Goal: Navigation & Orientation: Find specific page/section

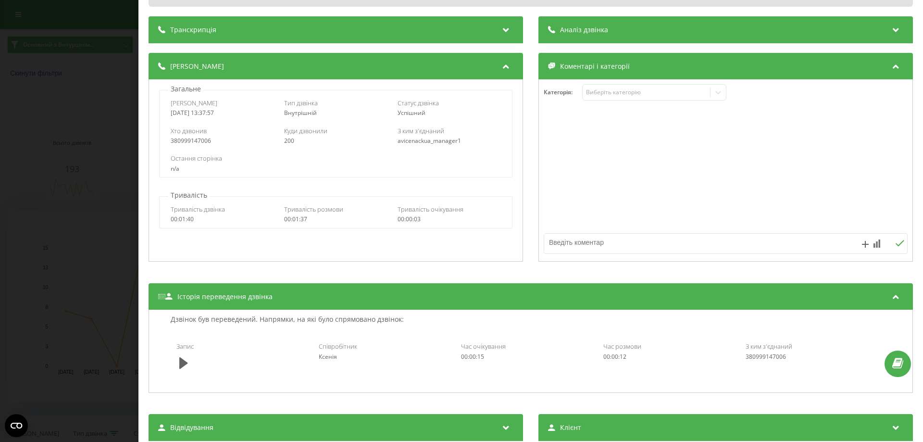
scroll to position [60, 0]
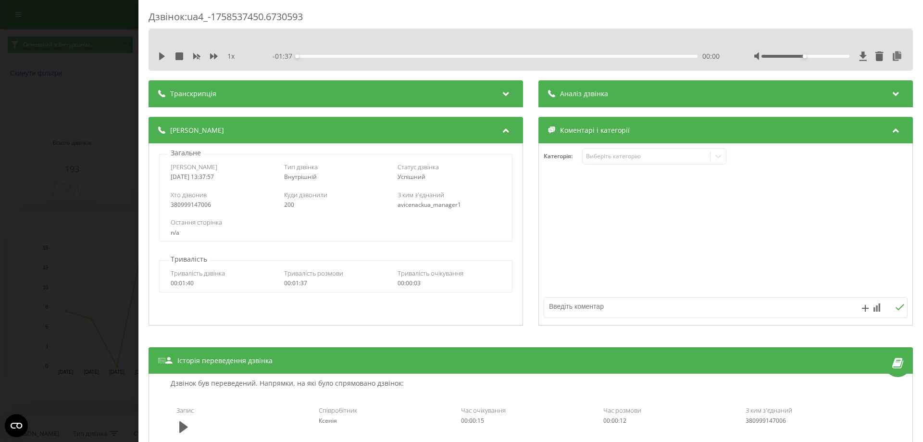
click at [129, 175] on div "Дзвінок : ua4_-1758537450.6730593 1 x - 01:37 00:00 00:00 Транскрипція Для AI-а…" at bounding box center [461, 221] width 923 height 442
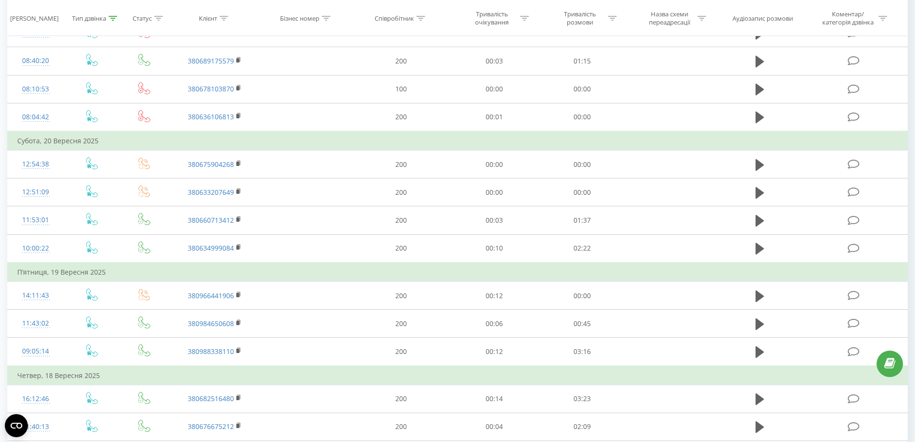
scroll to position [486, 0]
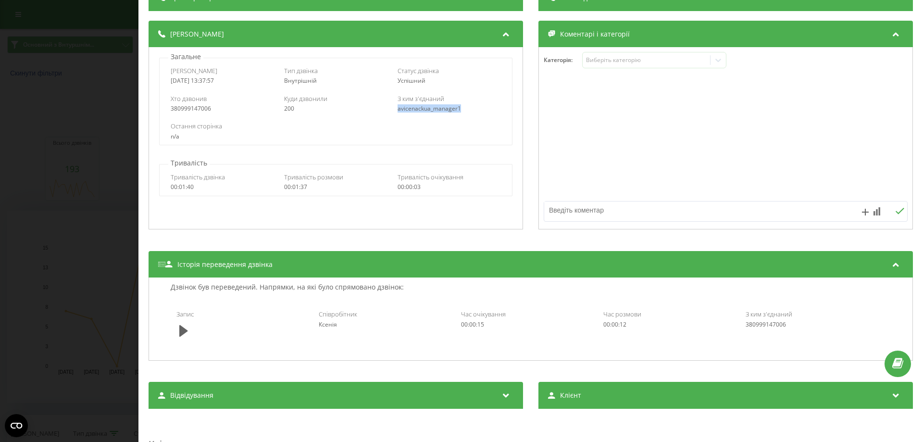
drag, startPoint x: 458, startPoint y: 108, endPoint x: 392, endPoint y: 112, distance: 66.5
click at [392, 112] on div "Хто дзвонив 380999147006 Куди дзвонили 200 З ким з'єднаний avicenackua_manager1" at bounding box center [336, 103] width 352 height 28
copy div "avicenackua_manager1"
click at [90, 107] on div "Дзвінок : ua4_-1758537450.6730593 1 x - 01:37 00:00 00:00 Транскрипція Для AI-а…" at bounding box center [461, 221] width 923 height 442
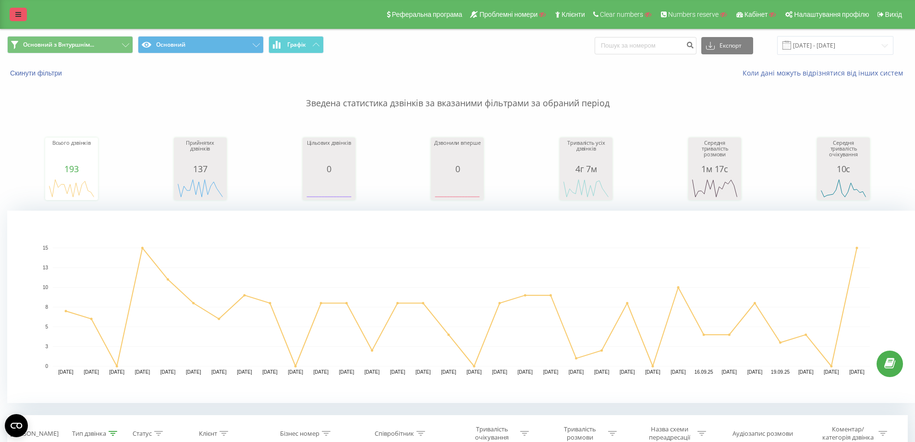
click at [16, 20] on link at bounding box center [18, 14] width 17 height 13
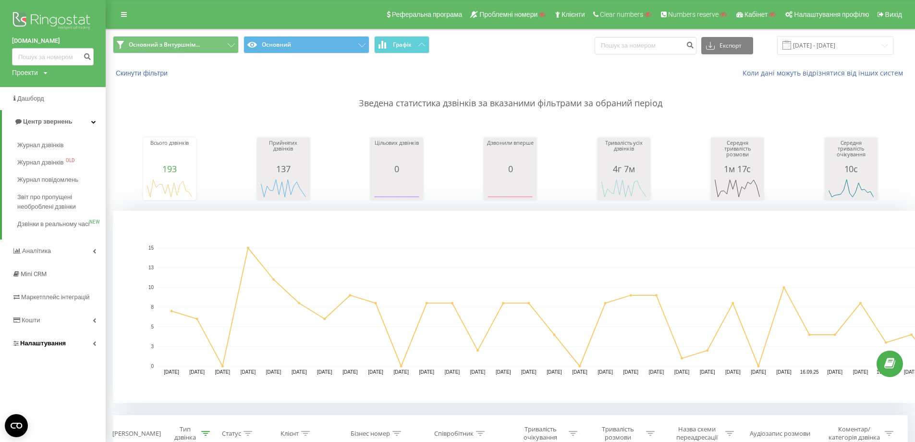
click at [54, 346] on span "Налаштування" at bounding box center [43, 342] width 46 height 7
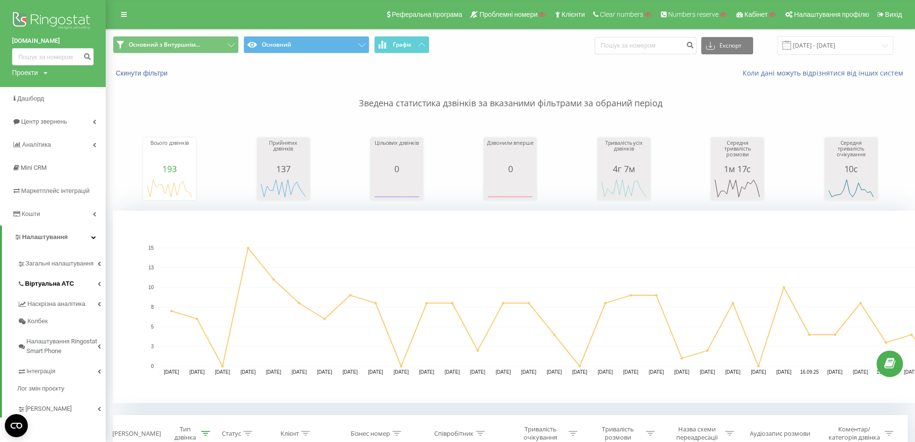
click at [56, 280] on span "Віртуальна АТС" at bounding box center [49, 284] width 49 height 10
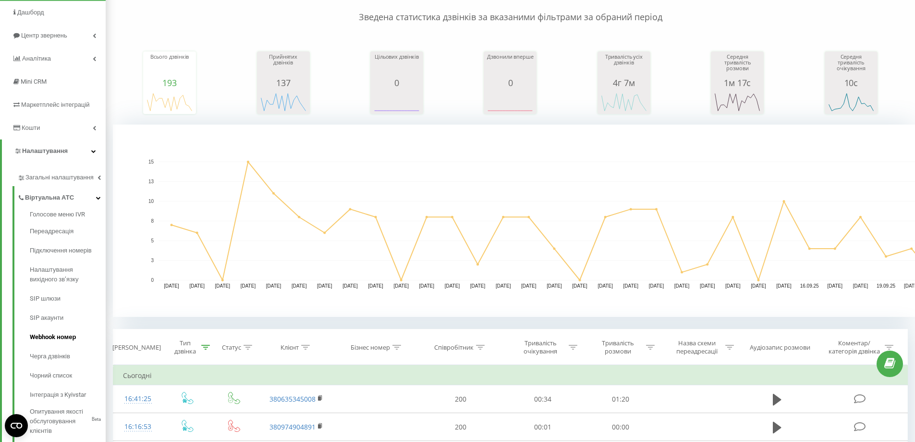
scroll to position [96, 0]
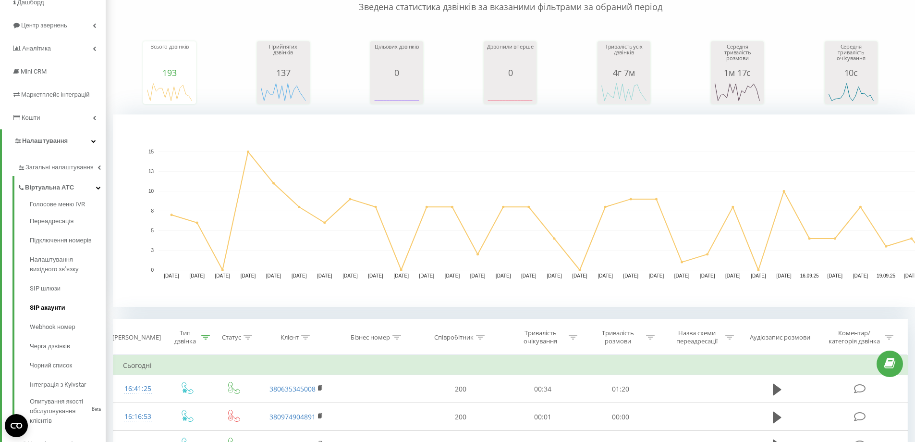
click at [55, 311] on span "SIP акаунти" at bounding box center [47, 308] width 35 height 10
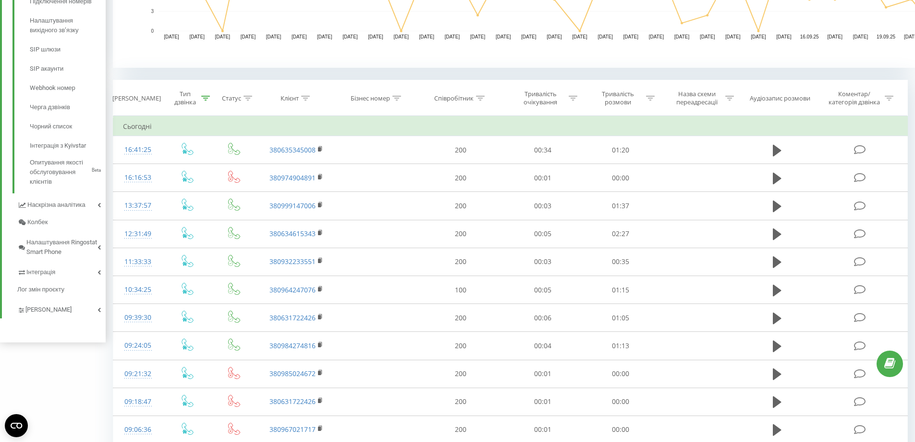
scroll to position [384, 0]
